Goal: Task Accomplishment & Management: Use online tool/utility

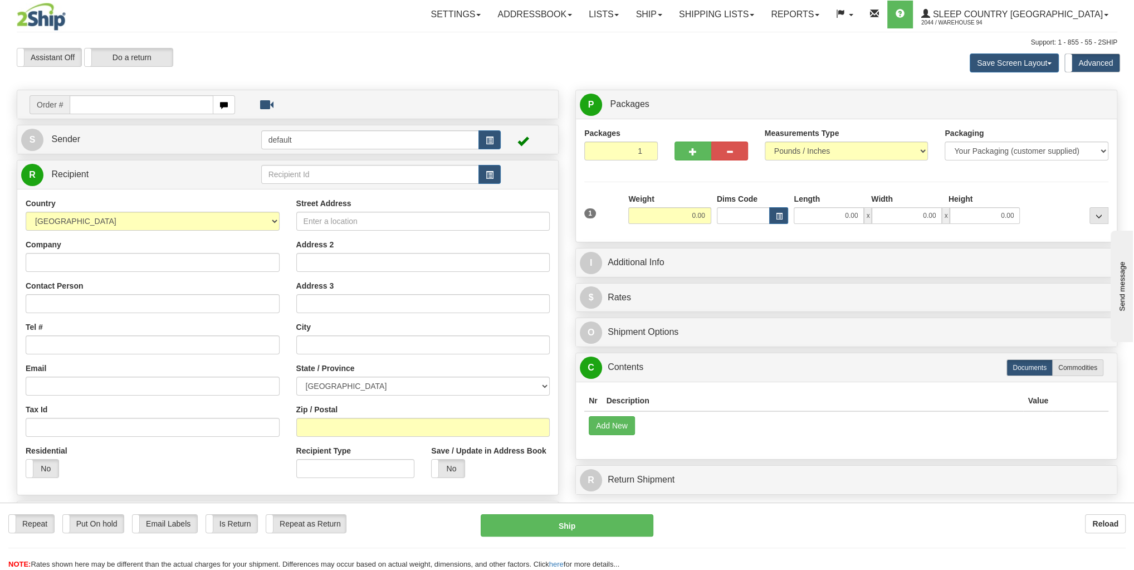
click at [484, 64] on div "Assistant On Assistant Off Do a return Do a return Previous Next Save Screen La…" at bounding box center [566, 63] width 1117 height 30
click at [662, 14] on span at bounding box center [660, 15] width 4 height 2
click at [671, 61] on ul "Ship Screen OnHold / Order Queue" at bounding box center [620, 46] width 102 height 36
click at [670, 11] on link "Ship" at bounding box center [648, 15] width 43 height 28
click at [670, 47] on link "OnHold / Order Queue" at bounding box center [619, 53] width 101 height 14
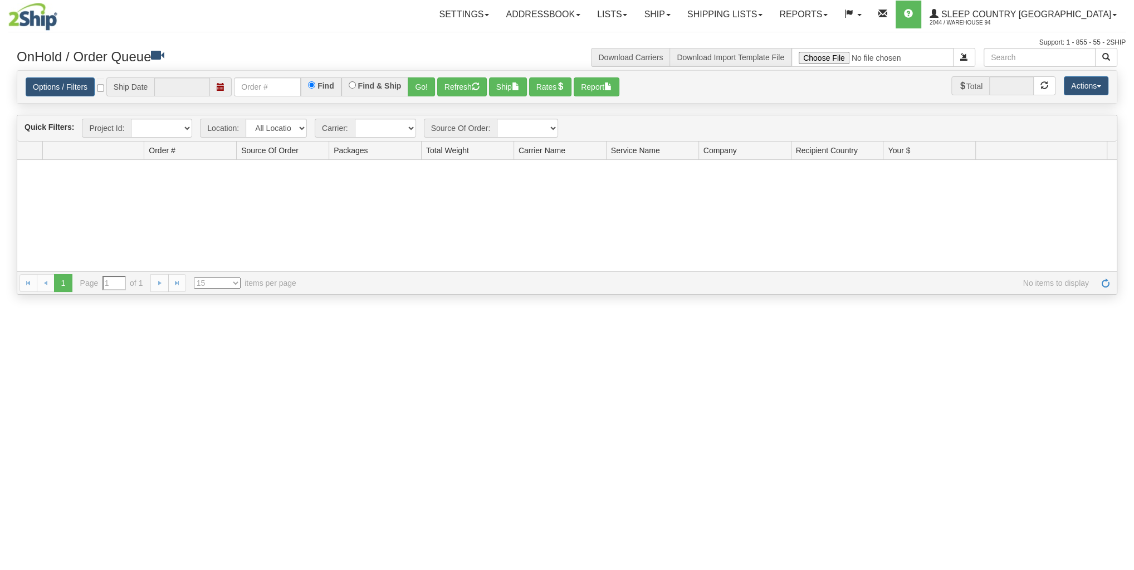
type input "[DATE]"
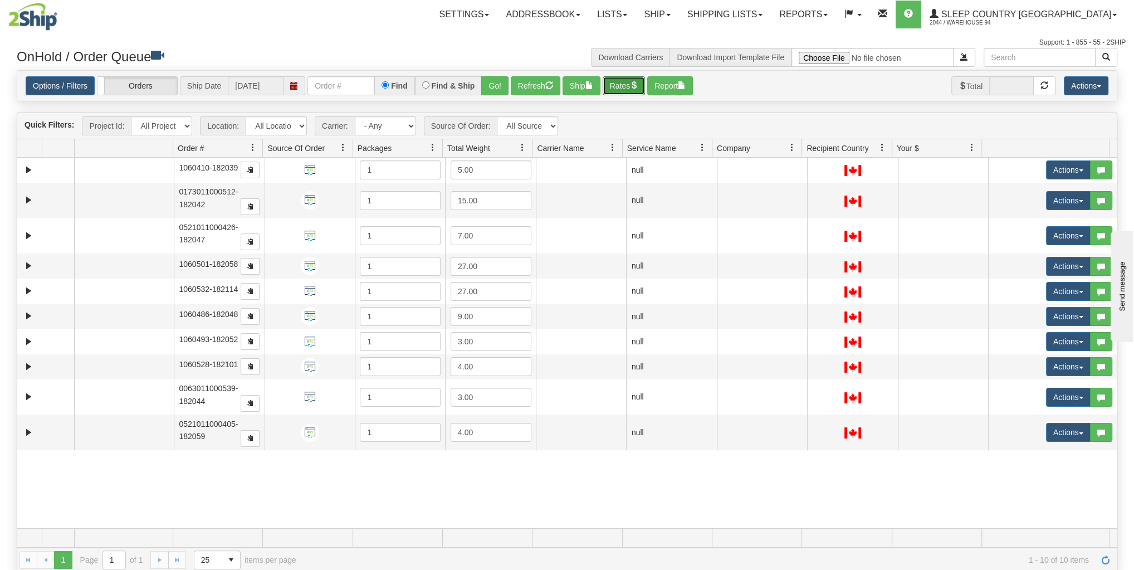
click at [627, 88] on button "Rates" at bounding box center [624, 85] width 43 height 19
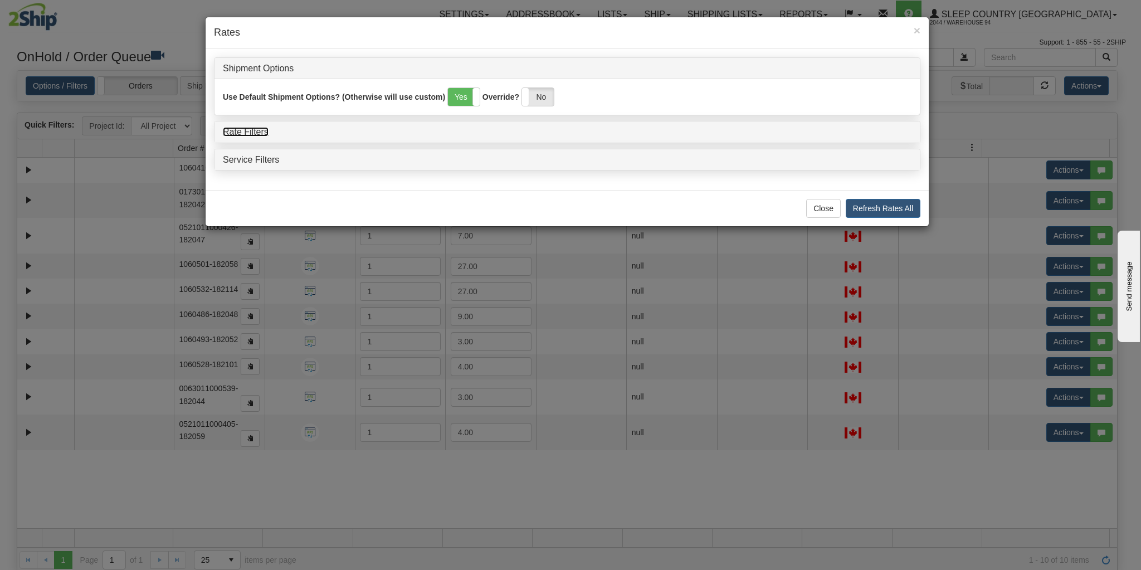
click at [258, 130] on link "Rate Filters" at bounding box center [246, 131] width 46 height 9
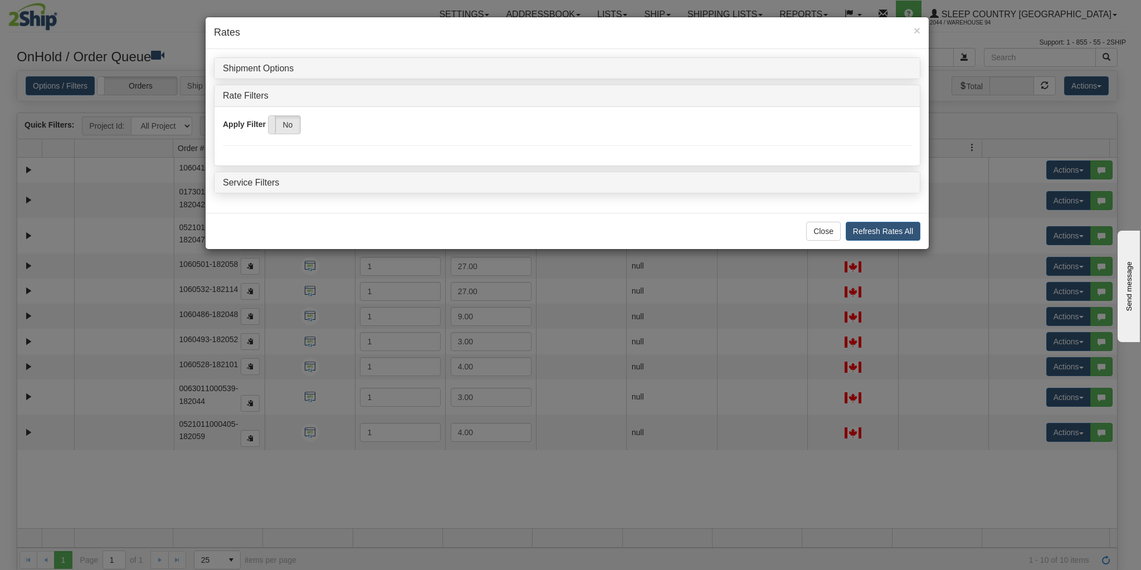
click at [269, 127] on span at bounding box center [268, 125] width 14 height 18
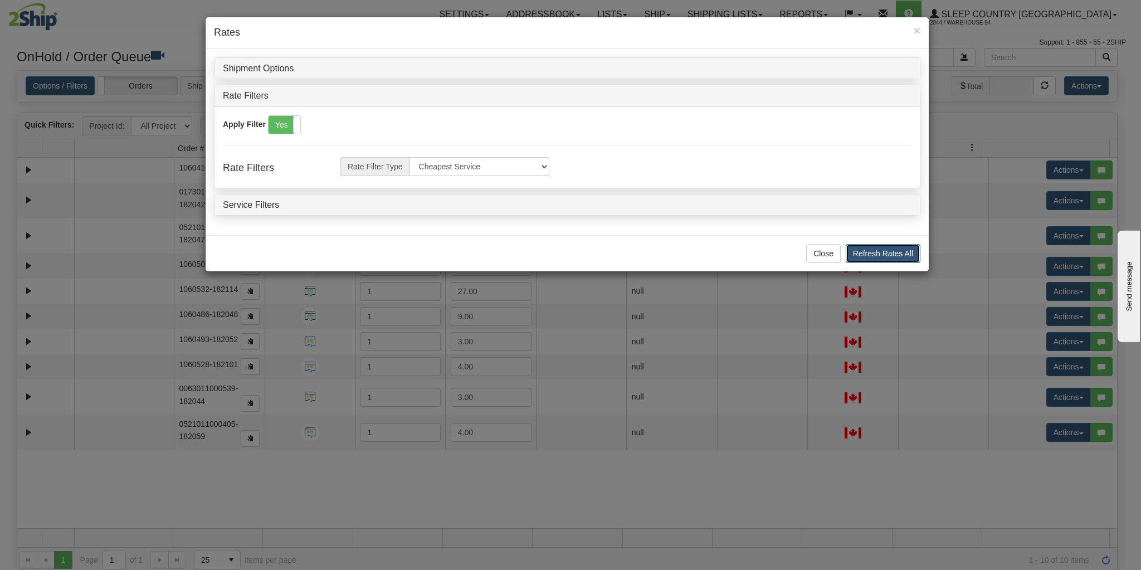
click at [858, 244] on button "Refresh Rates All" at bounding box center [883, 253] width 75 height 19
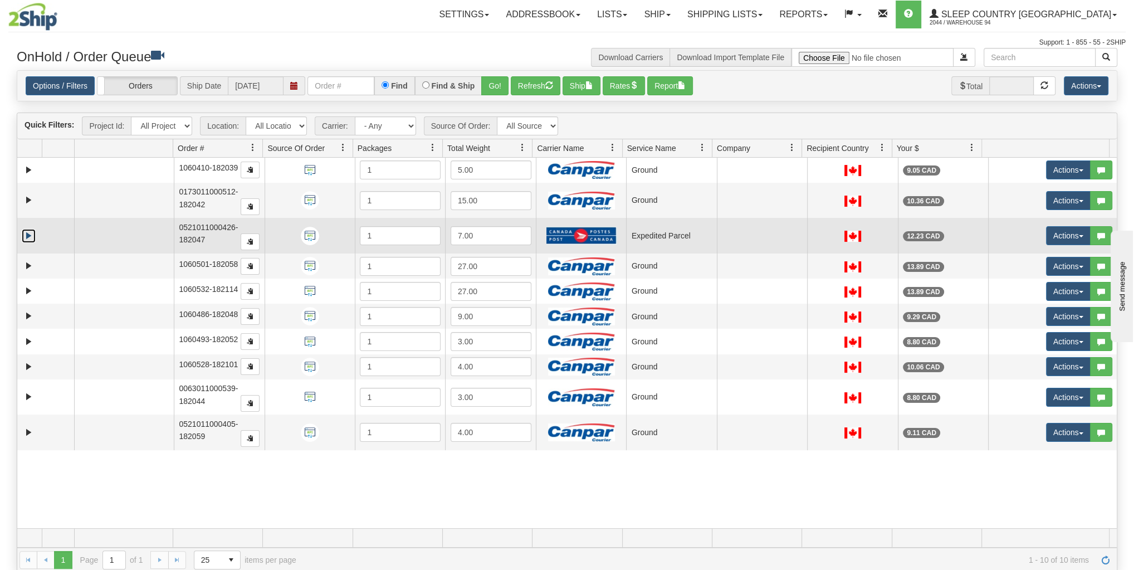
click at [25, 239] on link "Expand" at bounding box center [29, 236] width 14 height 14
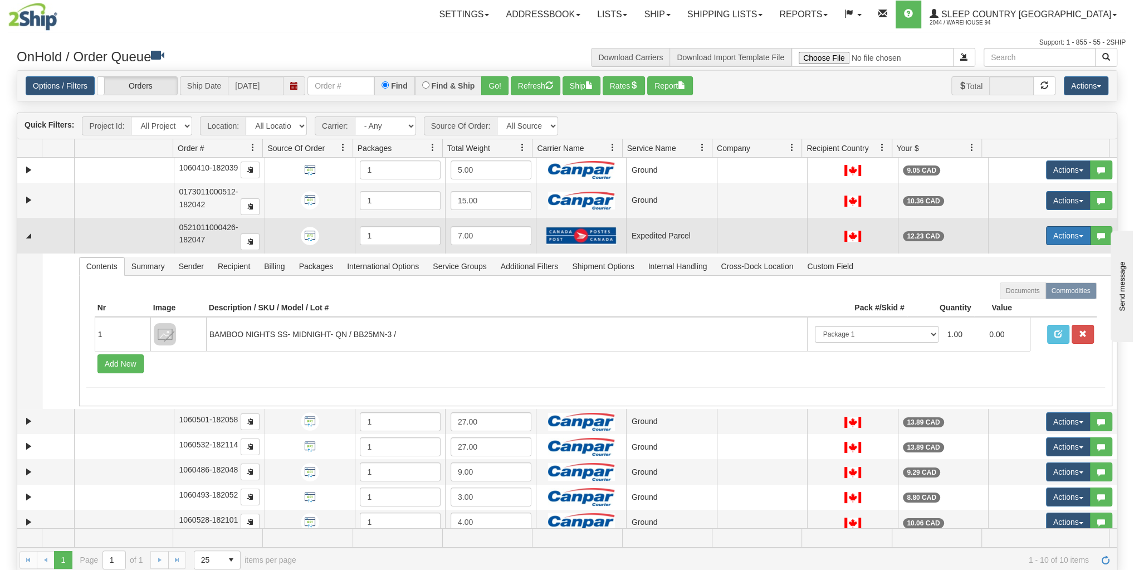
click at [1049, 227] on button "Actions" at bounding box center [1068, 235] width 45 height 19
click at [1029, 250] on link "Open" at bounding box center [1042, 257] width 96 height 14
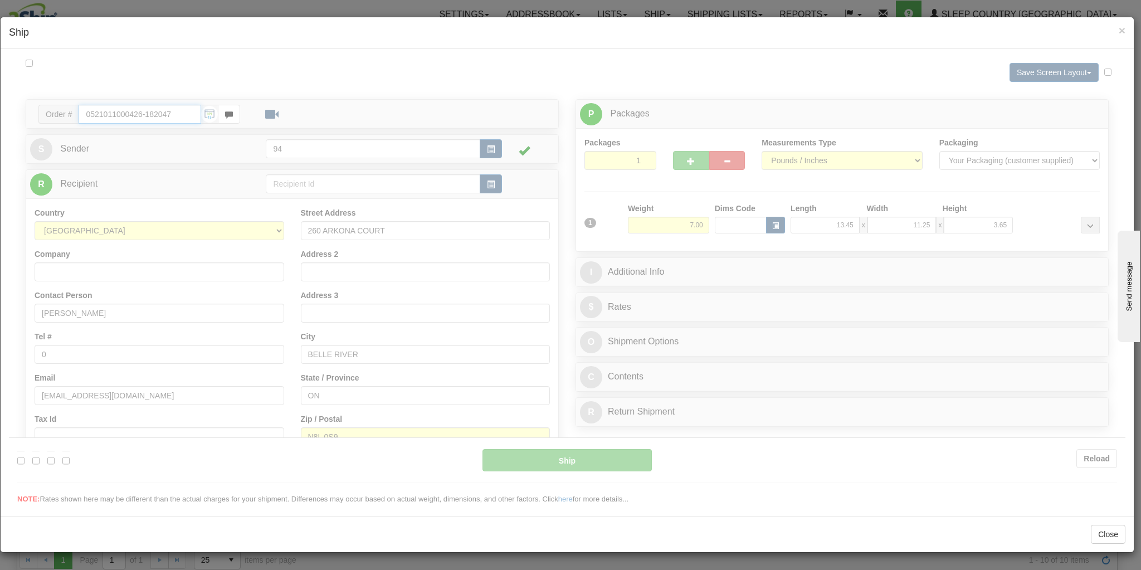
type input "DOM.EP"
type input "14:47"
type input "16:00"
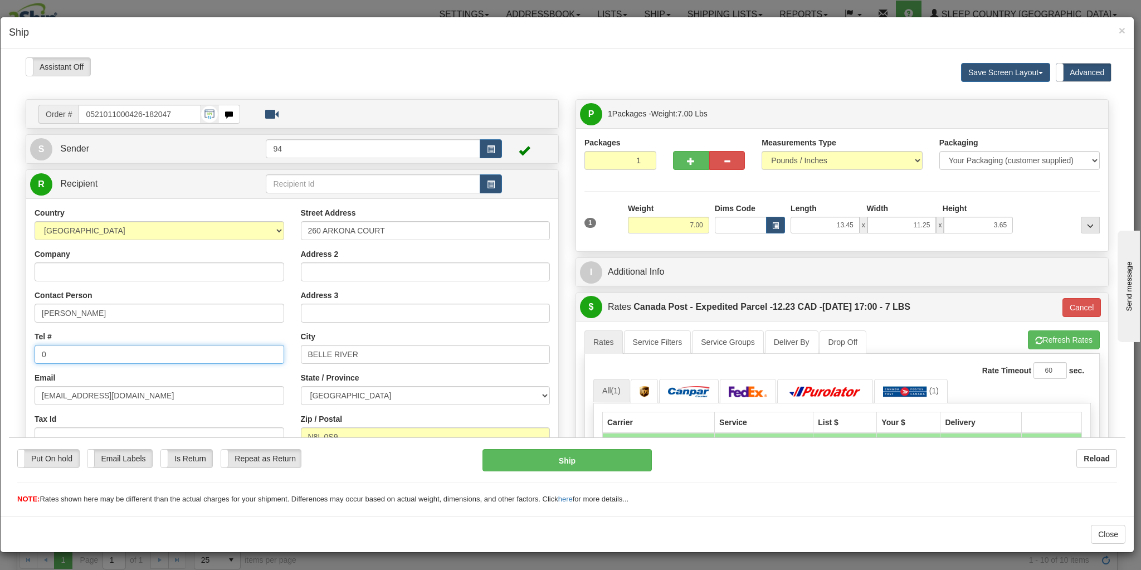
click at [83, 357] on input "0" at bounding box center [160, 353] width 250 height 19
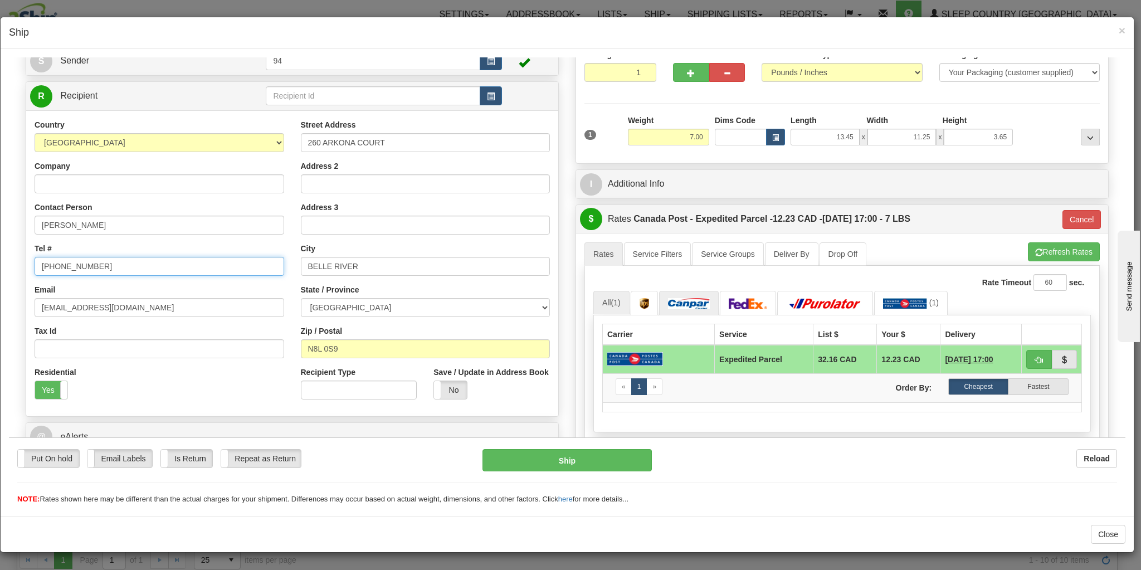
scroll to position [89, 0]
type input "[PHONE_NUMBER]"
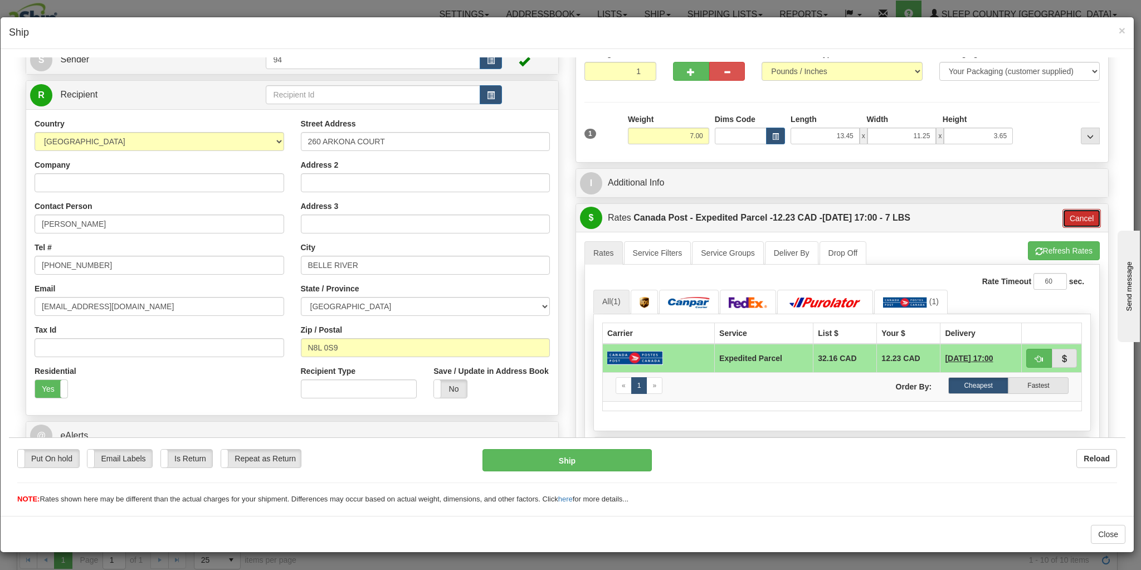
click at [1083, 221] on button "Cancel" at bounding box center [1081, 217] width 39 height 19
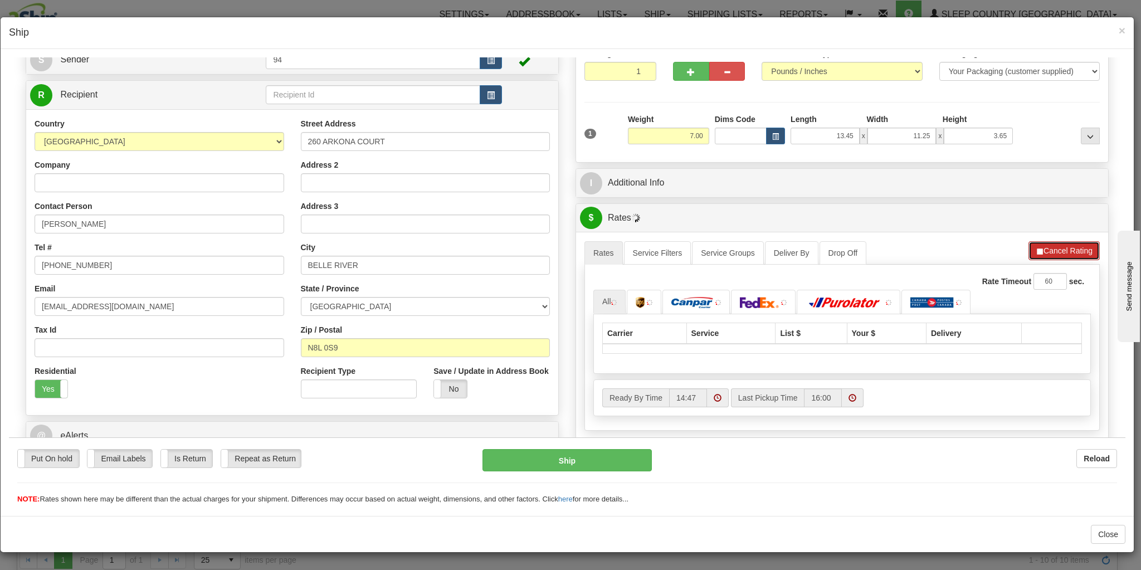
click at [1071, 241] on button "Cancel Rating" at bounding box center [1063, 250] width 71 height 19
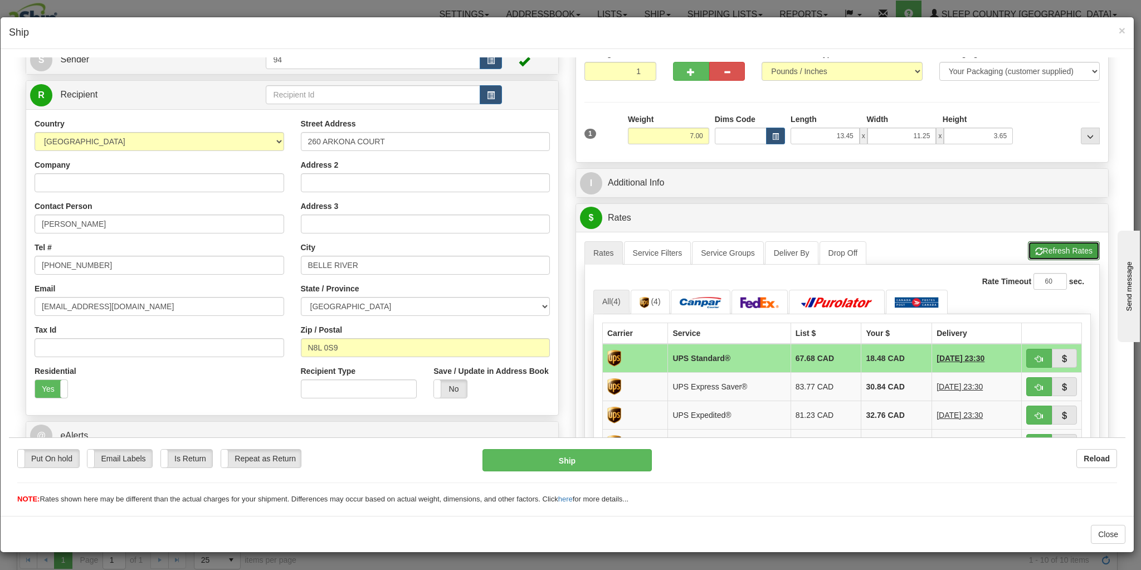
click at [1071, 241] on button "Refresh Rates" at bounding box center [1064, 250] width 72 height 19
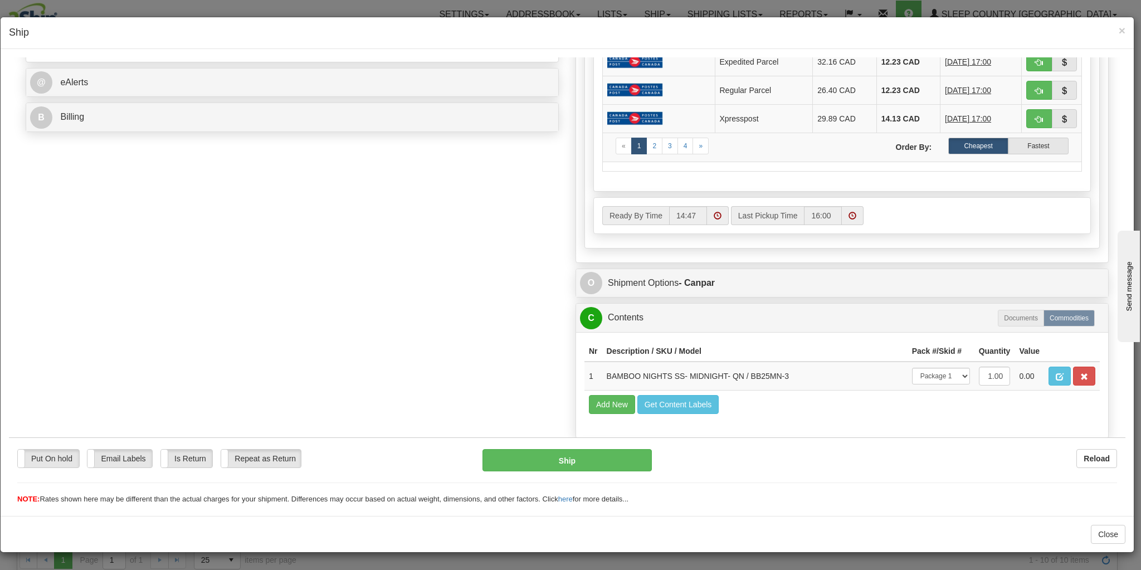
scroll to position [462, 0]
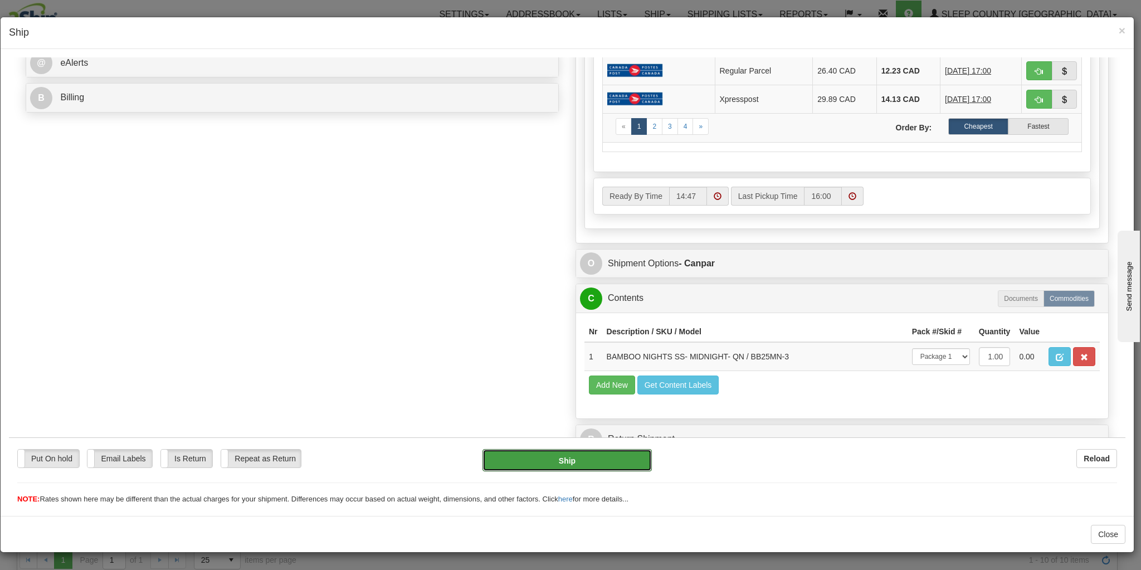
click at [594, 471] on button "Ship" at bounding box center [566, 459] width 169 height 22
type input "1"
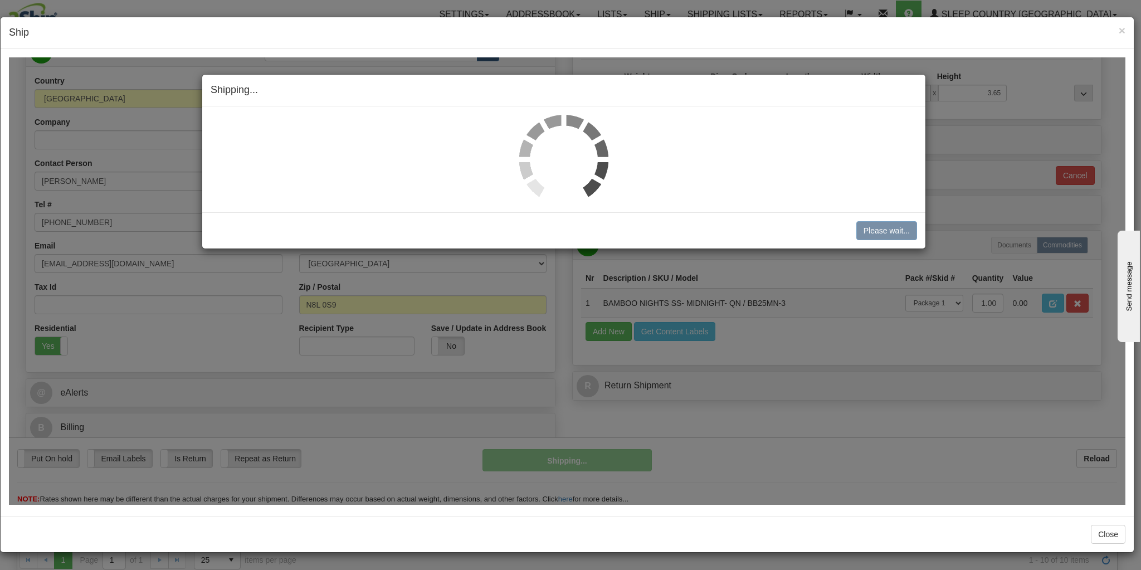
scroll to position [130, 0]
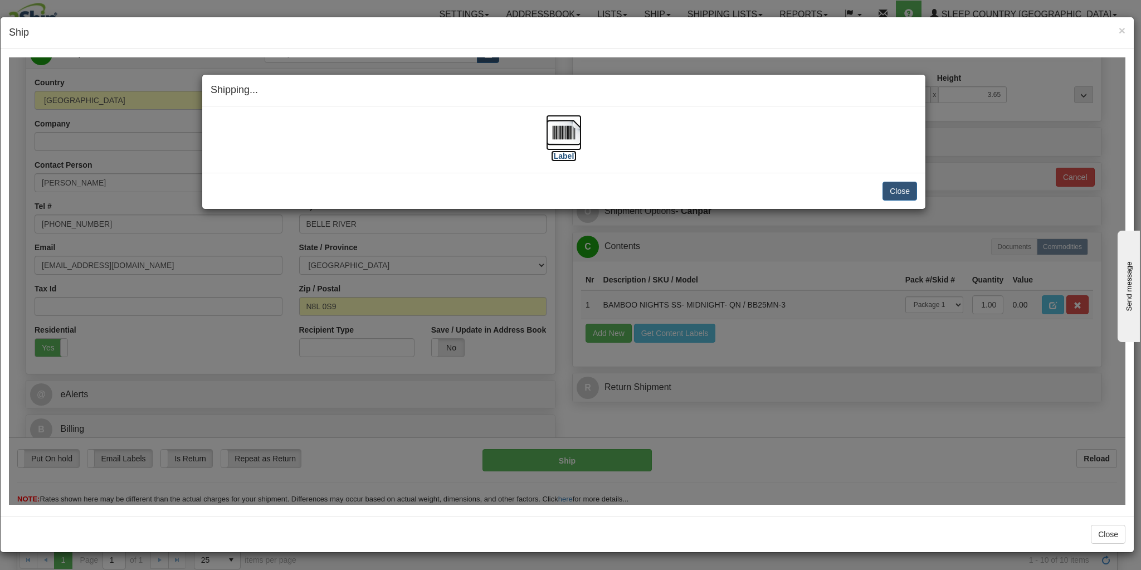
click at [559, 121] on img at bounding box center [564, 132] width 36 height 36
click at [894, 187] on button "Close" at bounding box center [899, 190] width 35 height 19
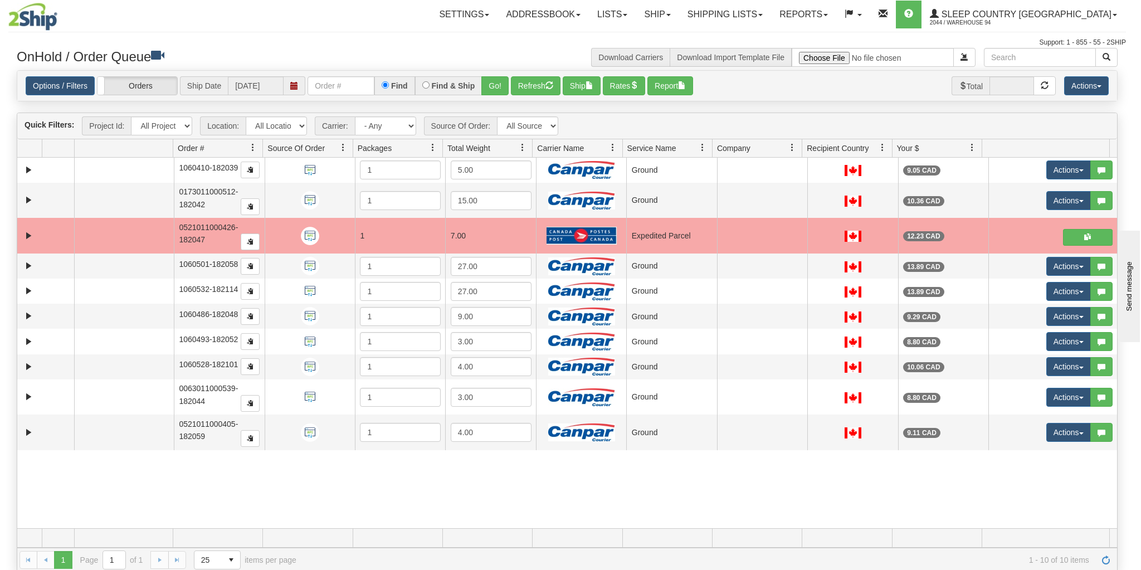
scroll to position [0, 0]
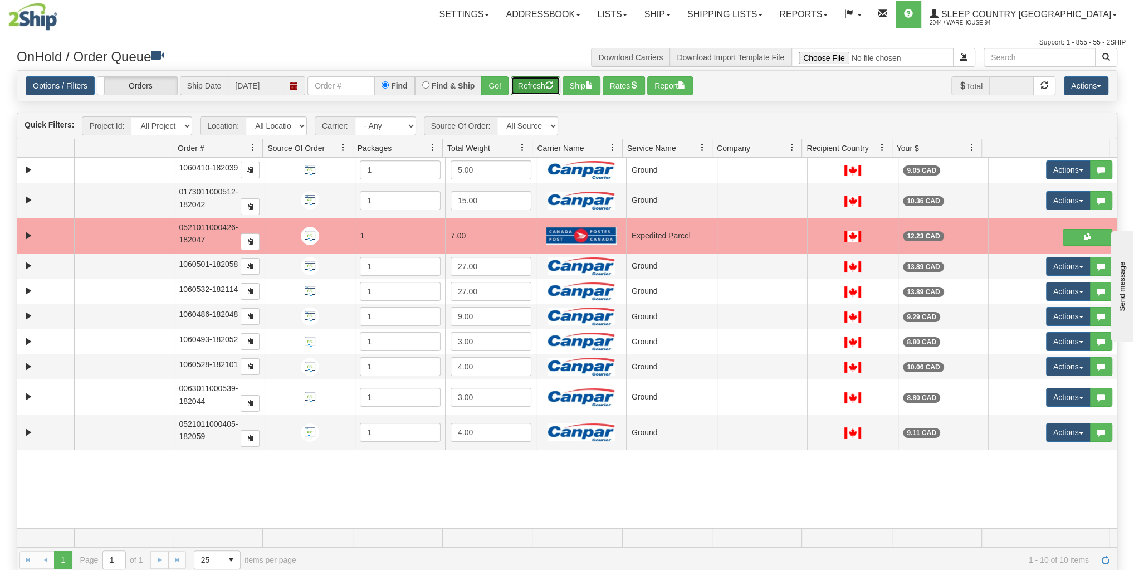
click at [514, 84] on button "Refresh" at bounding box center [536, 85] width 50 height 19
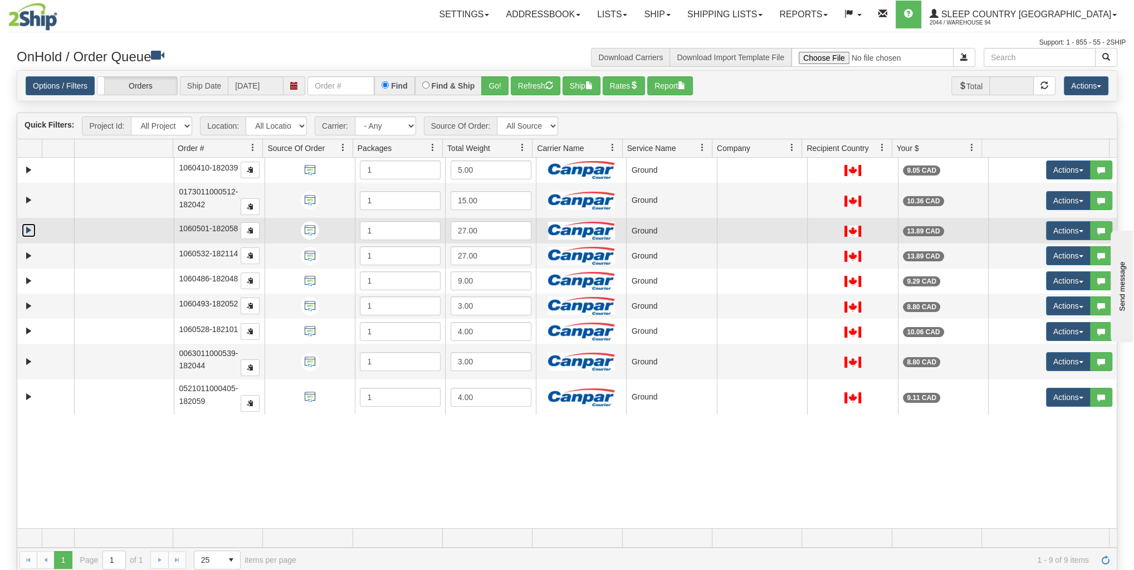
click at [23, 228] on link "Expand" at bounding box center [29, 230] width 14 height 14
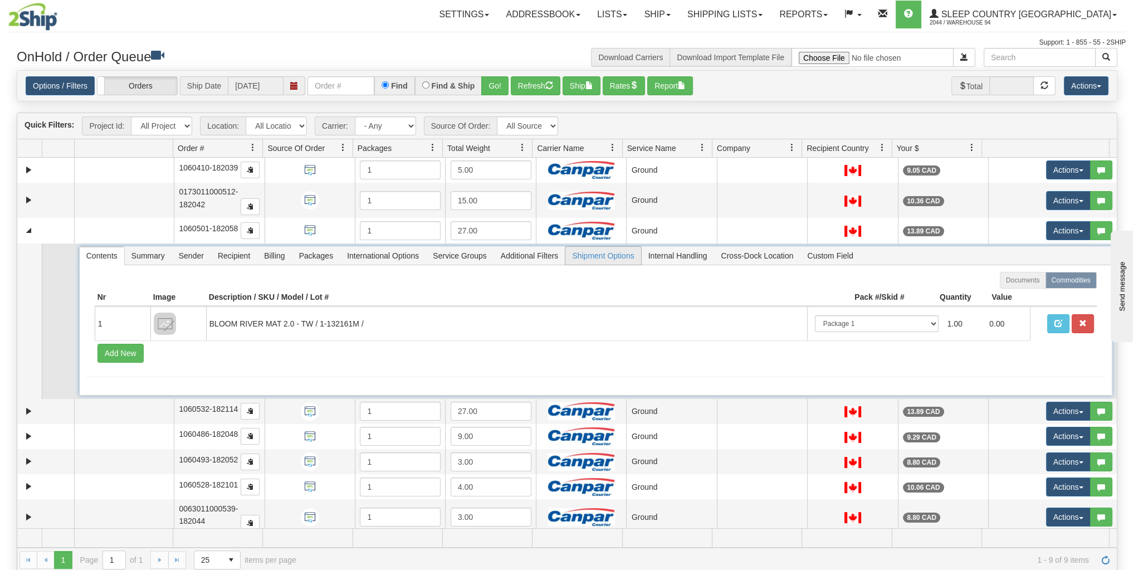
click at [589, 251] on span "Shipment Options" at bounding box center [602, 256] width 75 height 18
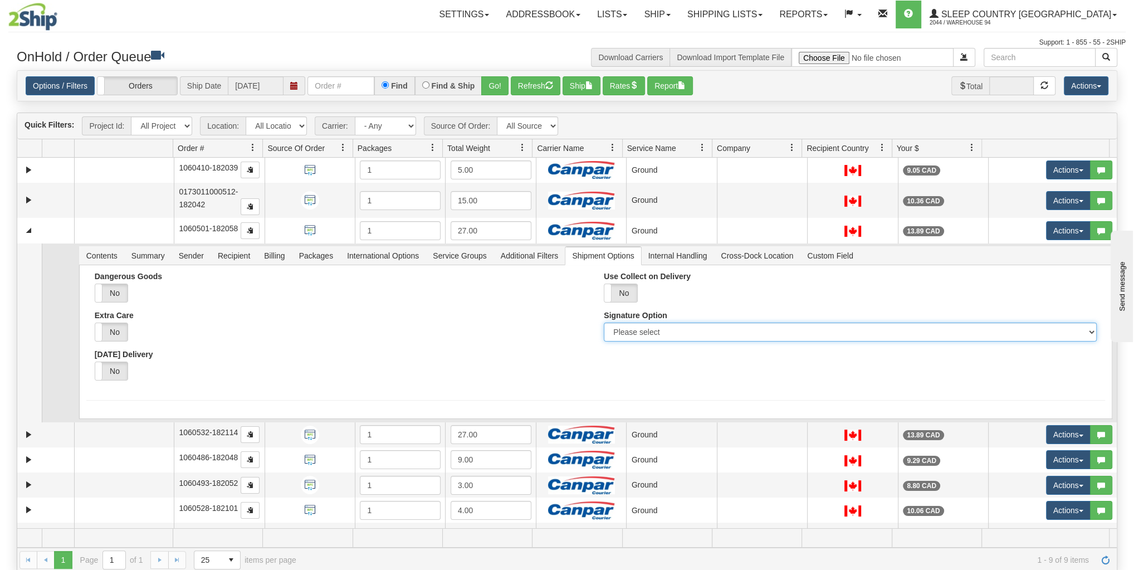
click at [690, 328] on select "Please select No Signature Required Signature Required Adult Signature" at bounding box center [850, 332] width 492 height 19
select select "2"
click at [604, 323] on select "Please select No Signature Required Signature Required Adult Signature" at bounding box center [850, 332] width 492 height 19
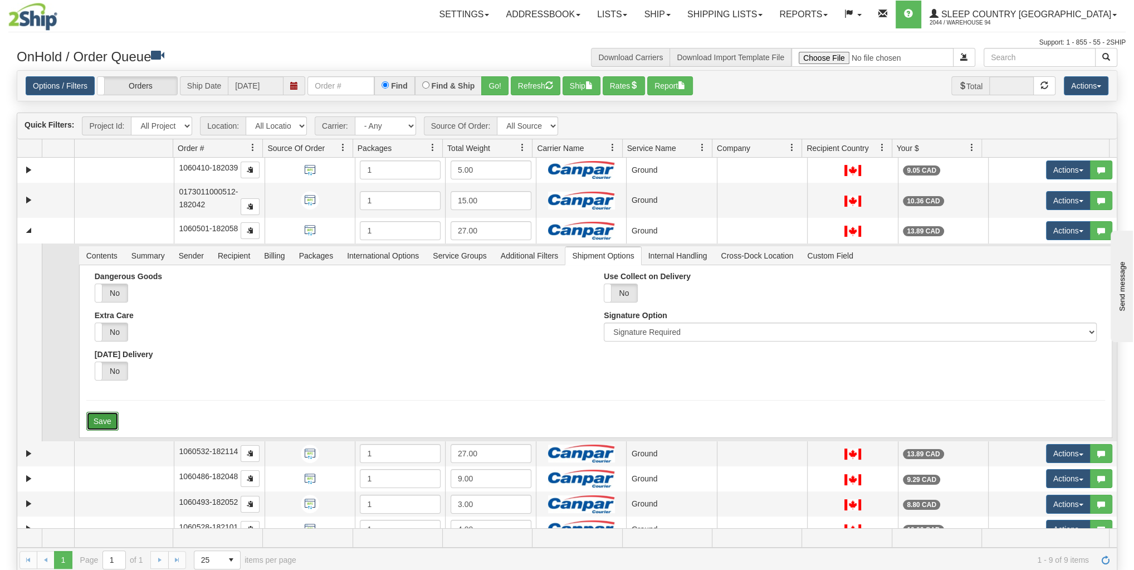
click at [102, 424] on button "Save" at bounding box center [102, 421] width 32 height 19
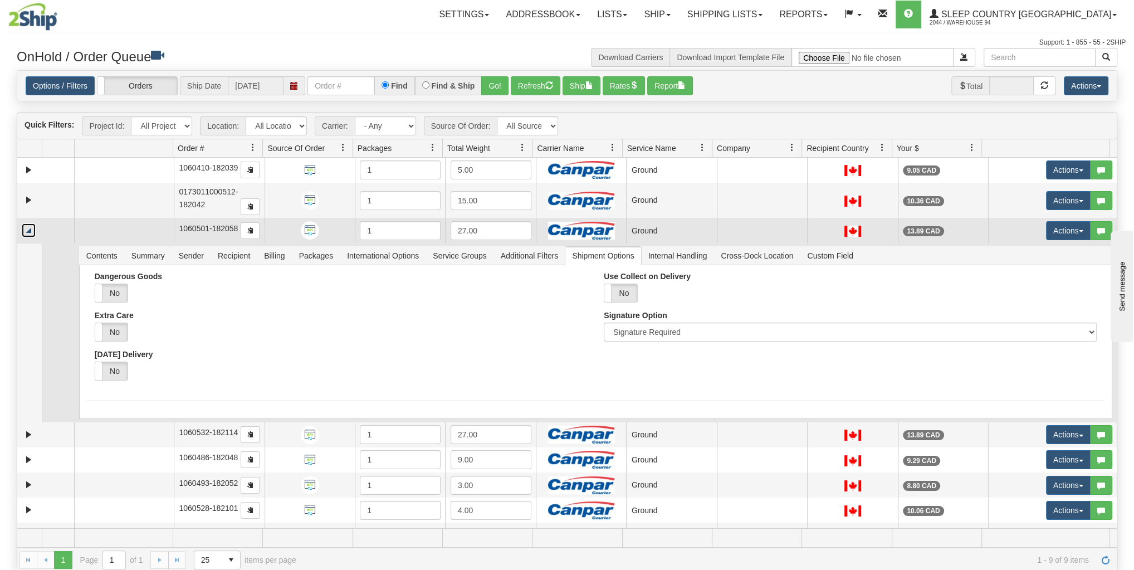
click at [31, 231] on link "Collapse" at bounding box center [29, 230] width 14 height 14
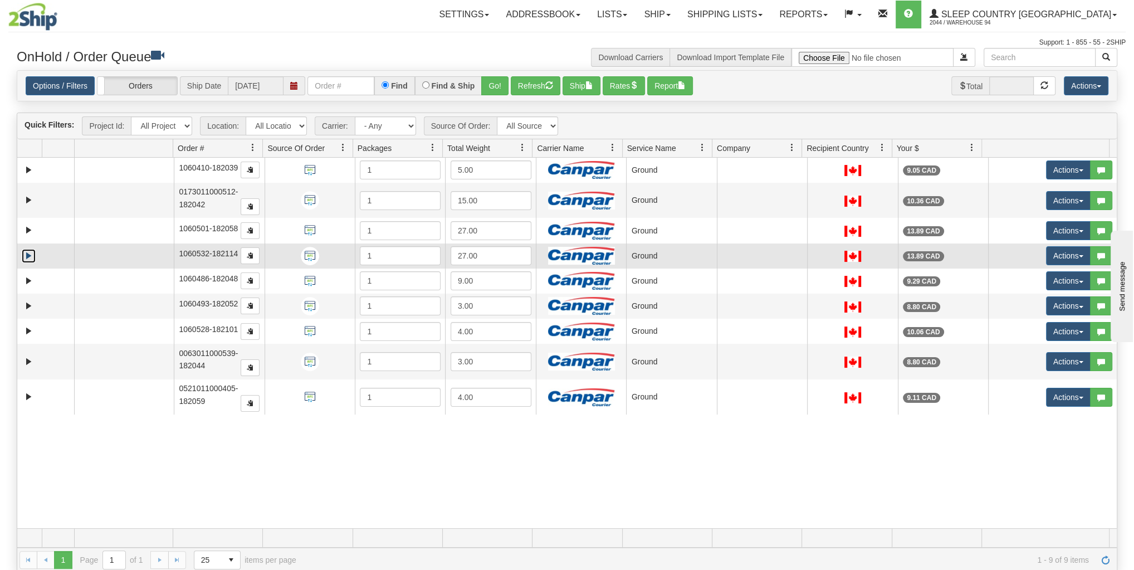
click at [29, 250] on link "Expand" at bounding box center [29, 256] width 14 height 14
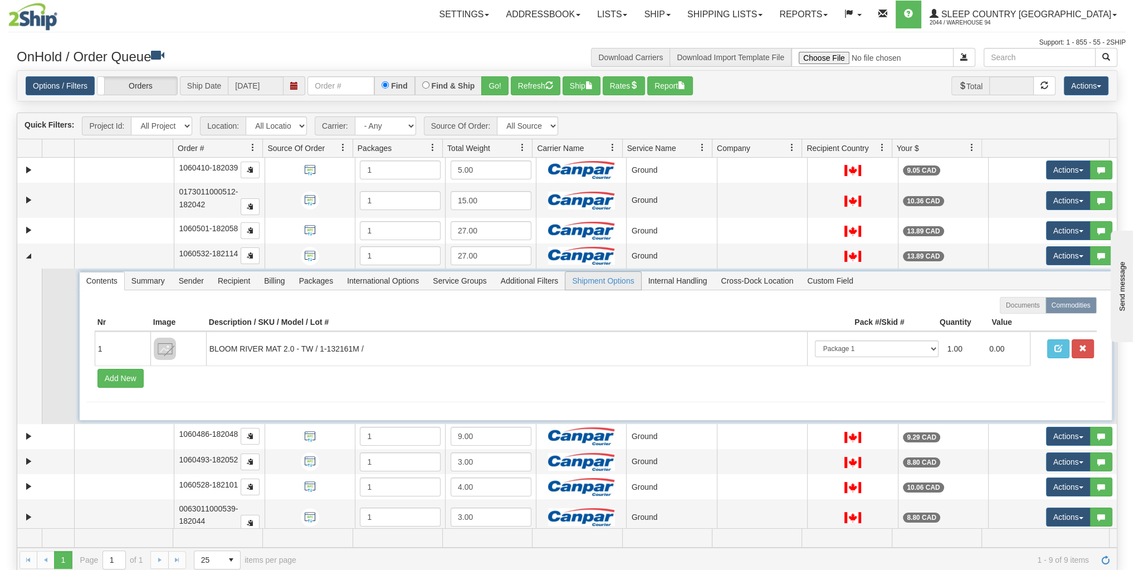
click at [607, 281] on span "Shipment Options" at bounding box center [602, 281] width 75 height 18
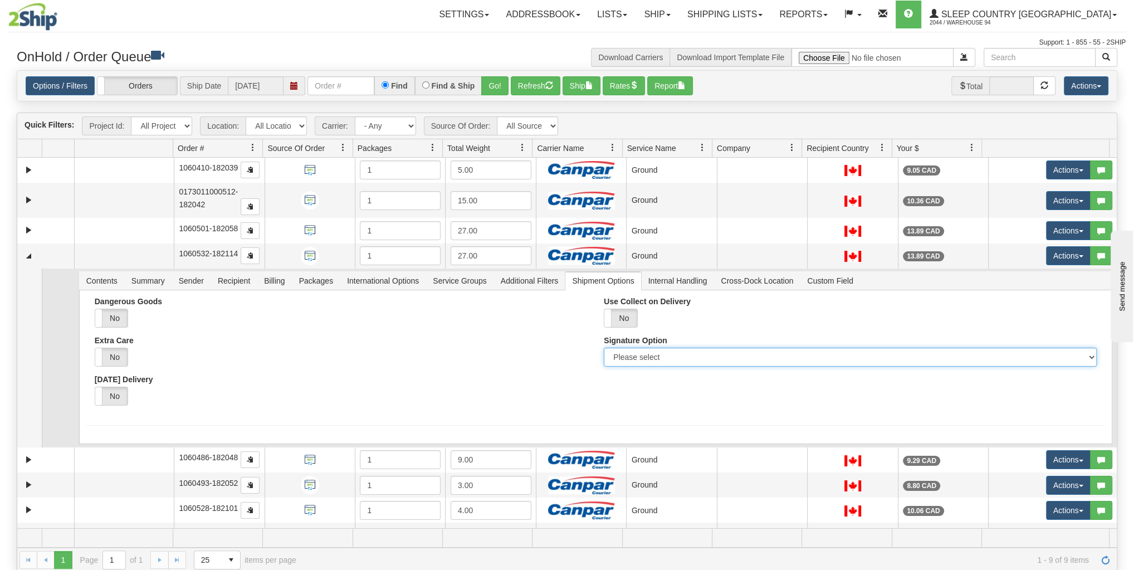
click at [653, 356] on select "Please select No Signature Required Signature Required Adult Signature" at bounding box center [850, 357] width 492 height 19
select select "2"
click at [604, 348] on select "Please select No Signature Required Signature Required Adult Signature" at bounding box center [850, 357] width 492 height 19
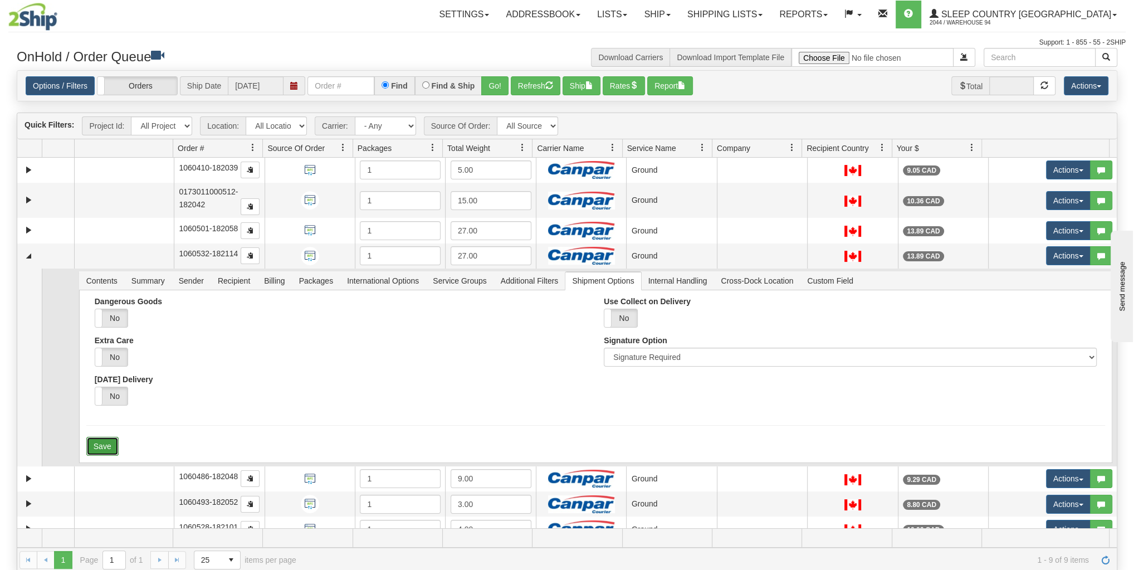
click at [108, 437] on button "Save" at bounding box center [102, 446] width 32 height 19
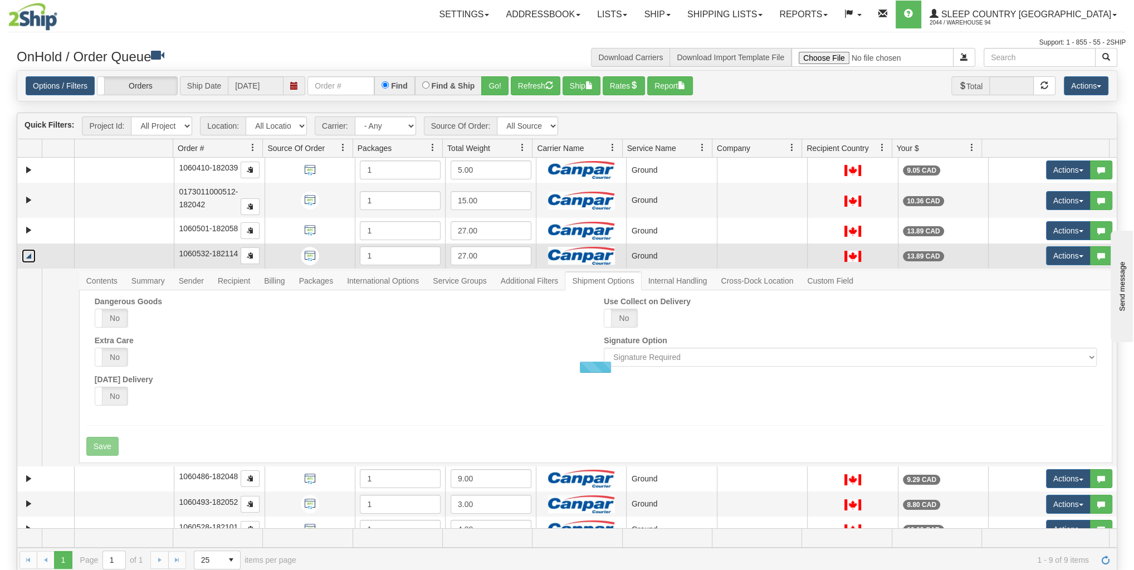
click at [27, 251] on link "Collapse" at bounding box center [29, 256] width 14 height 14
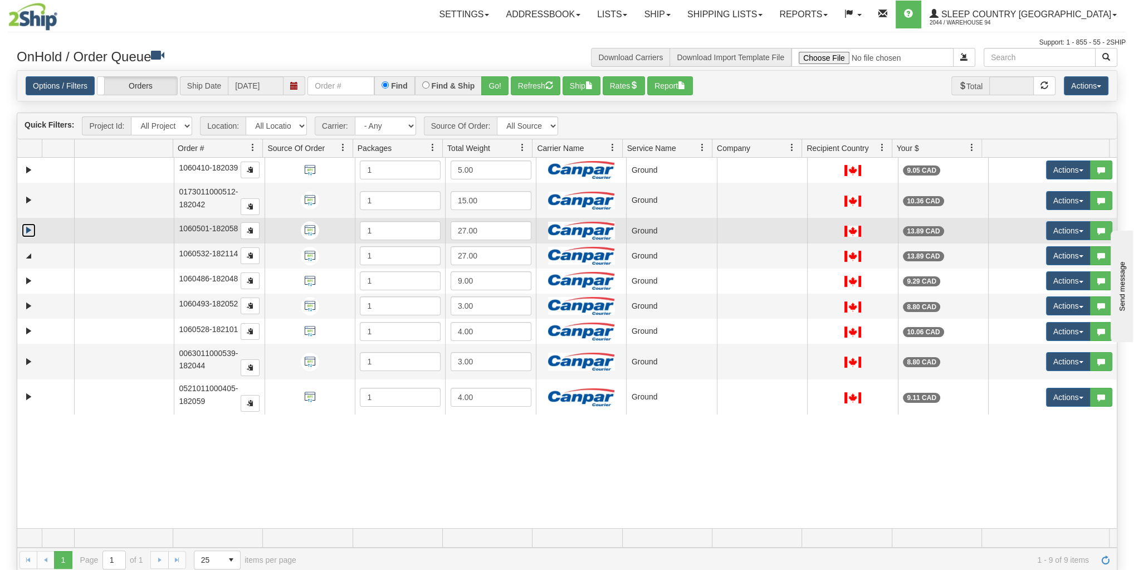
click at [27, 226] on link "Expand" at bounding box center [29, 230] width 14 height 14
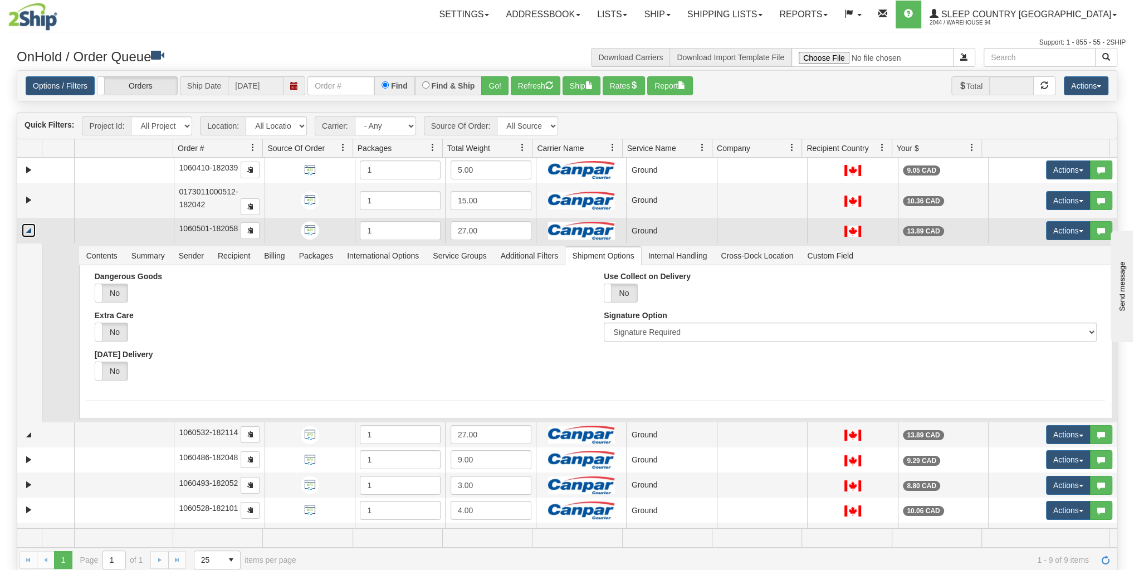
click at [27, 226] on link "Collapse" at bounding box center [29, 230] width 14 height 14
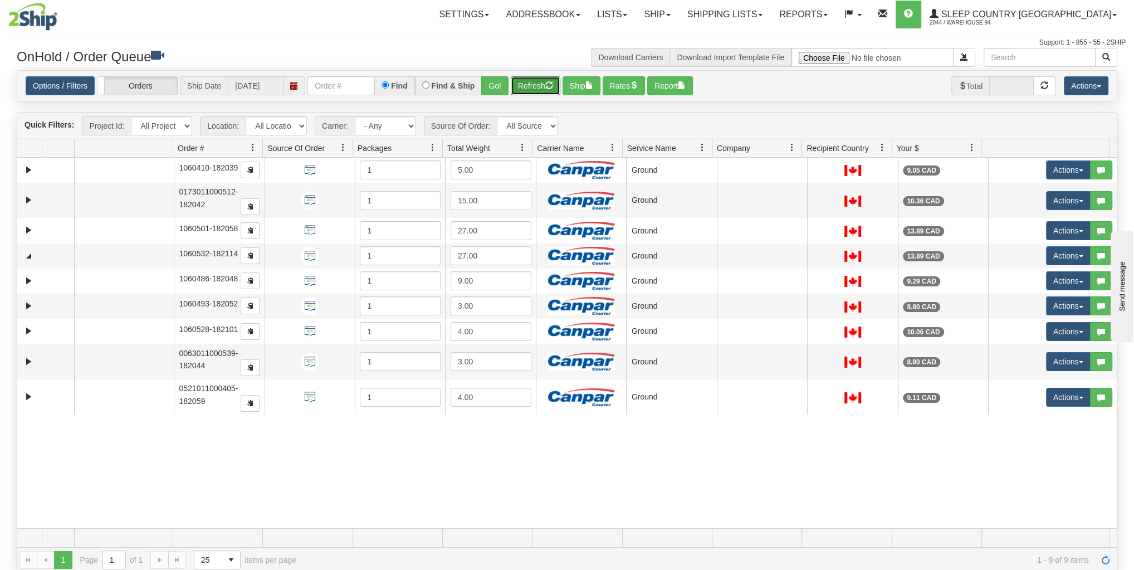
click at [535, 88] on button "Refresh" at bounding box center [536, 85] width 50 height 19
click at [589, 86] on span "button" at bounding box center [589, 85] width 8 height 8
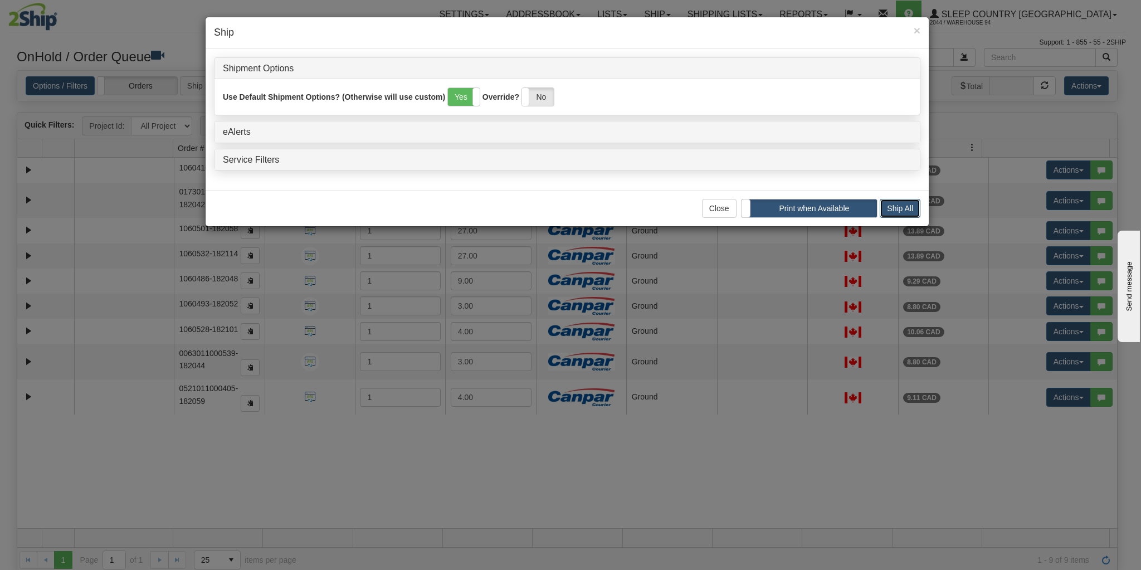
click at [885, 201] on button "Ship All" at bounding box center [900, 208] width 41 height 19
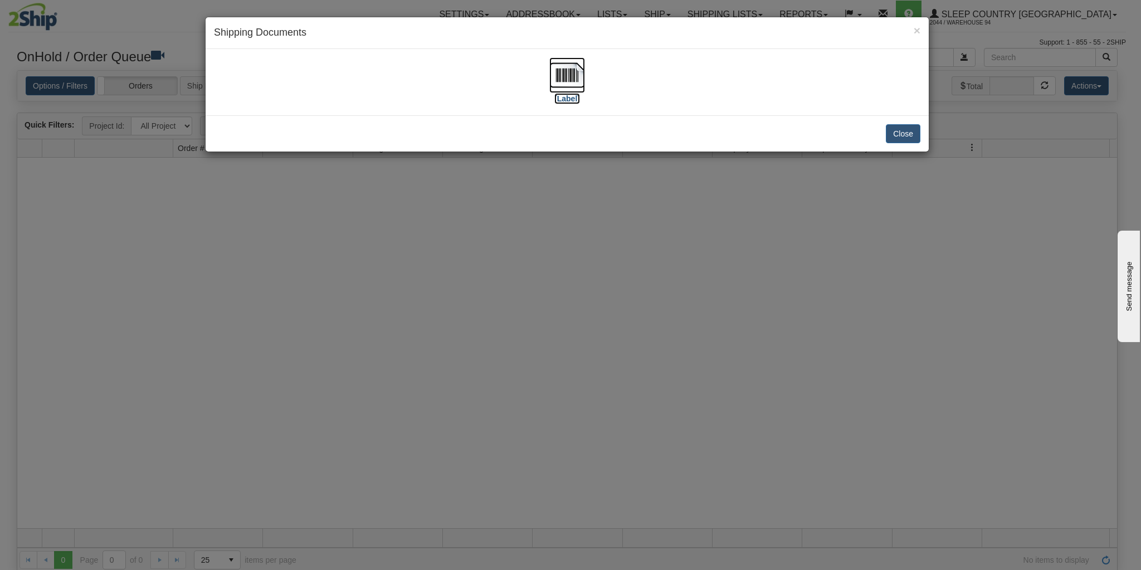
click at [575, 85] on img at bounding box center [567, 75] width 36 height 36
